Goal: Transaction & Acquisition: Purchase product/service

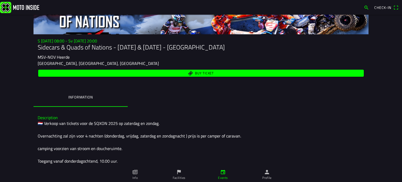
scroll to position [23, 0]
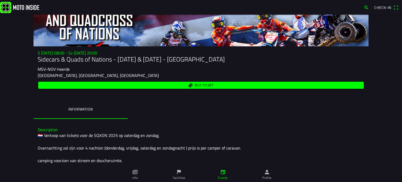
click at [201, 85] on span "Buy ticket" at bounding box center [204, 85] width 19 height 3
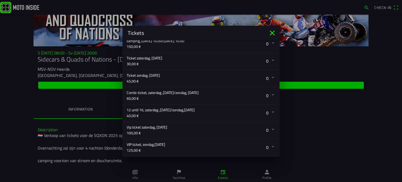
scroll to position [105, 0]
click at [269, 95] on button "button" at bounding box center [203, 95] width 153 height 17
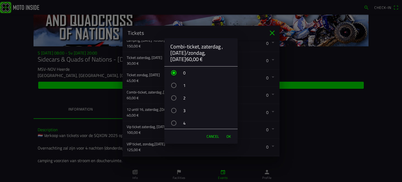
click at [174, 110] on div "button" at bounding box center [173, 110] width 5 height 5
click at [227, 135] on span "OK" at bounding box center [229, 136] width 4 height 5
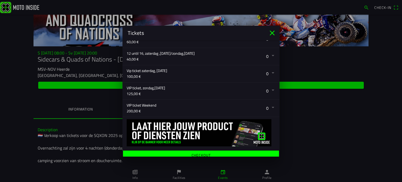
scroll to position [165, 0]
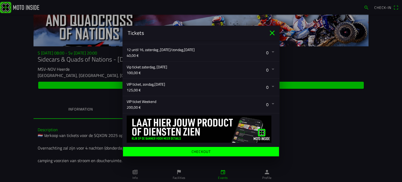
click at [201, 153] on ion-label "Checkout" at bounding box center [201, 152] width 19 height 4
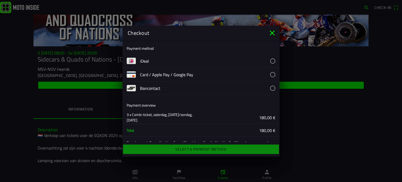
click at [269, 74] on button "button" at bounding box center [210, 74] width 140 height 13
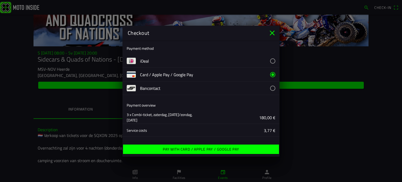
click at [197, 150] on ion-label "Pay with Card / Apple Pay / Google Pay" at bounding box center [201, 150] width 77 height 4
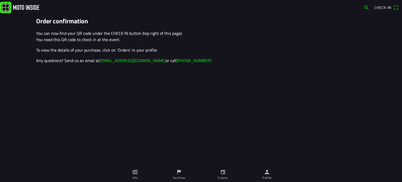
click at [388, 7] on span "Check-in" at bounding box center [383, 8] width 17 height 6
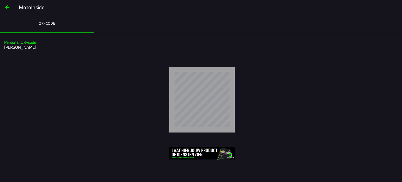
click at [7, 8] on span "button" at bounding box center [7, 7] width 6 height 13
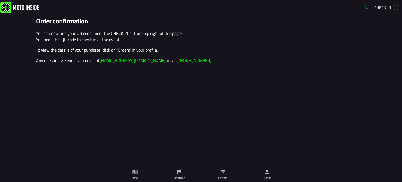
click at [179, 176] on ion-label "Facilities" at bounding box center [179, 178] width 13 height 5
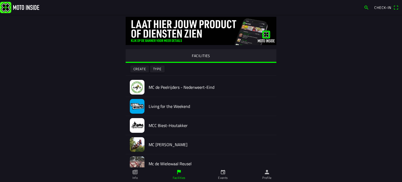
click at [135, 176] on ion-label "Info" at bounding box center [135, 178] width 5 height 5
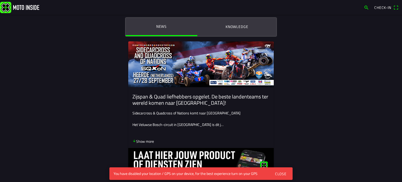
scroll to position [157, 0]
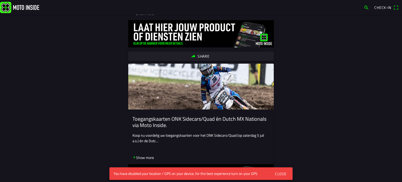
click at [283, 174] on div "Close" at bounding box center [281, 174] width 12 height 6
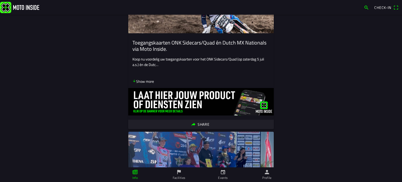
scroll to position [236, 0]
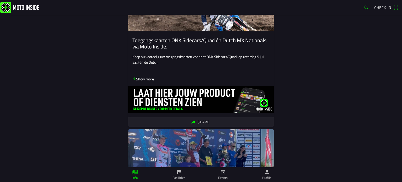
click at [268, 175] on icon "person" at bounding box center [267, 172] width 6 height 6
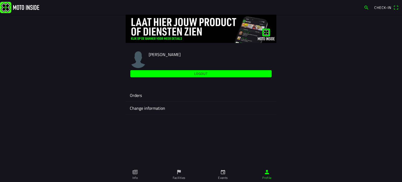
click at [136, 96] on ion-label "Orders" at bounding box center [201, 95] width 143 height 6
click at [0, 0] on slot "Logout" at bounding box center [0, 0] width 0 height 0
